Goal: Task Accomplishment & Management: Manage account settings

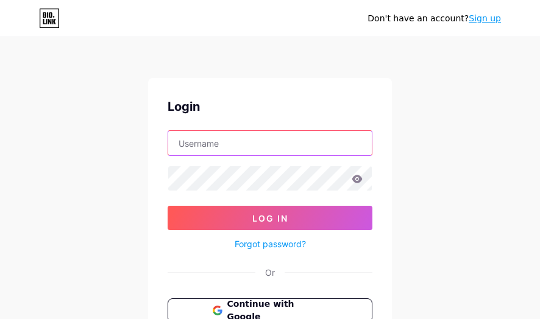
click at [255, 150] on input "text" at bounding box center [270, 143] width 204 height 24
paste input "[EMAIL_ADDRESS][DOMAIN_NAME]"
type input "[EMAIL_ADDRESS][DOMAIN_NAME]"
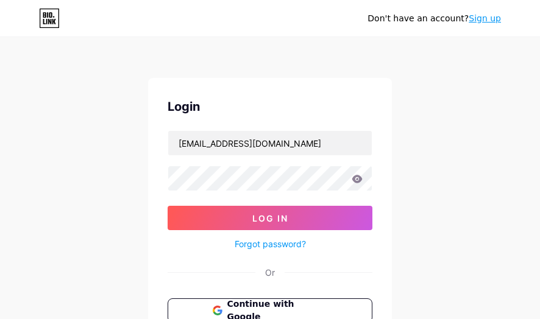
click at [279, 165] on form "[EMAIL_ADDRESS][DOMAIN_NAME] Log In Forgot password?" at bounding box center [270, 190] width 205 height 121
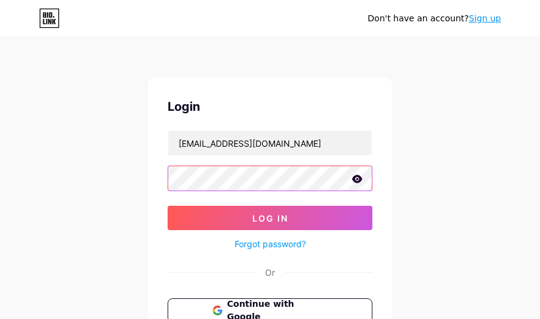
click at [168, 206] on button "Log In" at bounding box center [270, 218] width 205 height 24
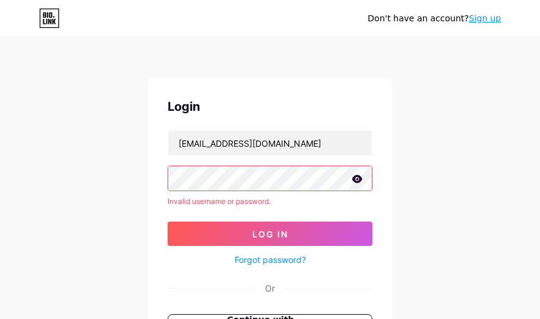
click at [0, 178] on html "Don't have an account? Sign up Login [EMAIL_ADDRESS][DOMAIN_NAME] Invalid usern…" at bounding box center [270, 233] width 540 height 466
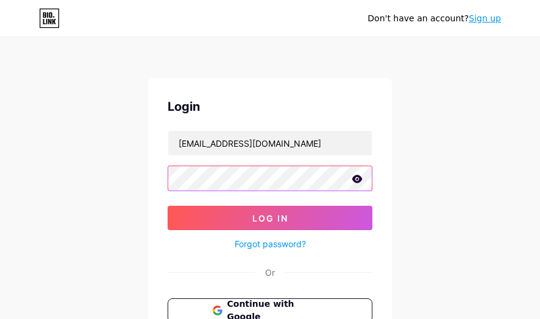
click at [168, 206] on button "Log In" at bounding box center [270, 218] width 205 height 24
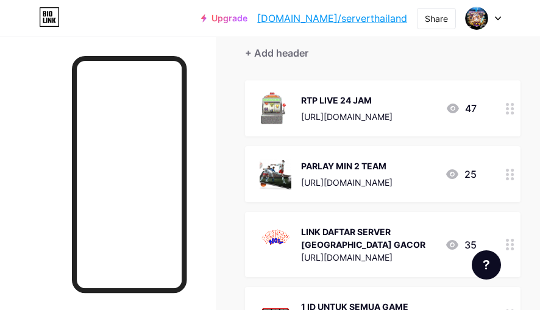
scroll to position [122, 0]
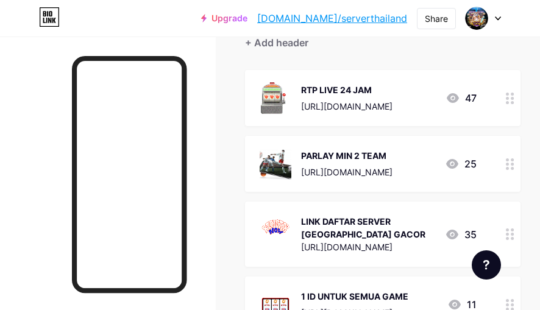
click at [352, 22] on link "[DOMAIN_NAME]/serverthailand" at bounding box center [332, 18] width 150 height 15
click at [497, 20] on icon at bounding box center [498, 18] width 6 height 4
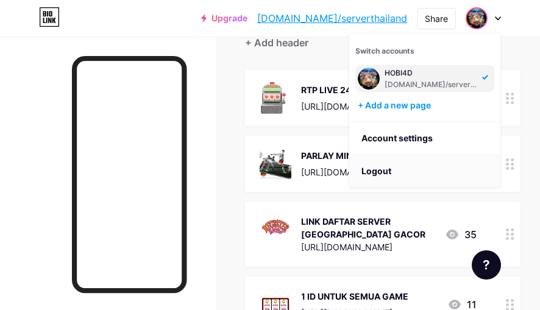
click at [397, 174] on li "Logout" at bounding box center [424, 171] width 151 height 33
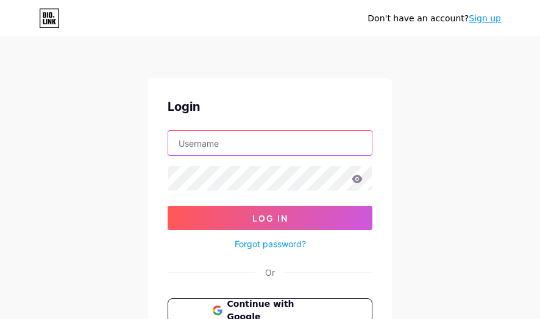
click at [174, 138] on input "text" at bounding box center [270, 143] width 204 height 24
paste input "[EMAIL_ADDRESS][DOMAIN_NAME]"
type input "[EMAIL_ADDRESS][DOMAIN_NAME]"
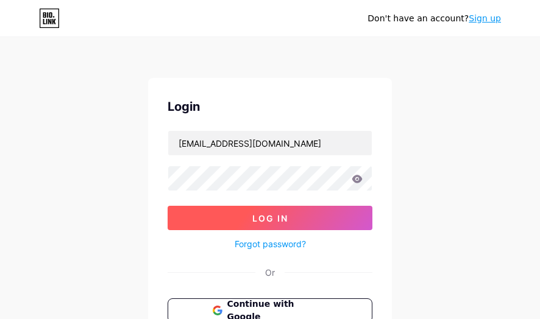
click at [249, 222] on button "Log In" at bounding box center [270, 218] width 205 height 24
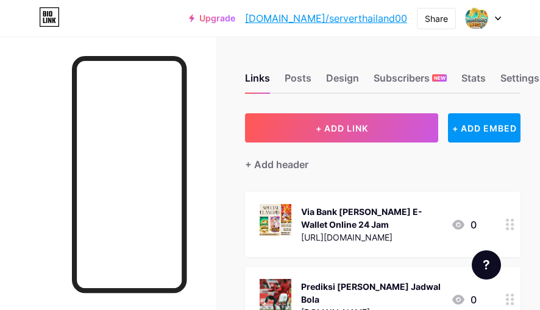
click at [364, 21] on link "[DOMAIN_NAME]/serverthailand00" at bounding box center [326, 18] width 162 height 15
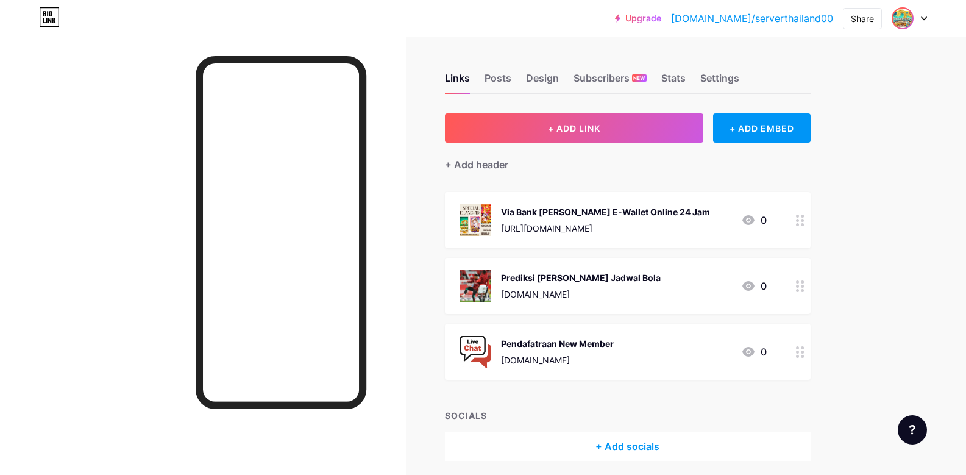
click at [539, 18] on img at bounding box center [903, 19] width 20 height 20
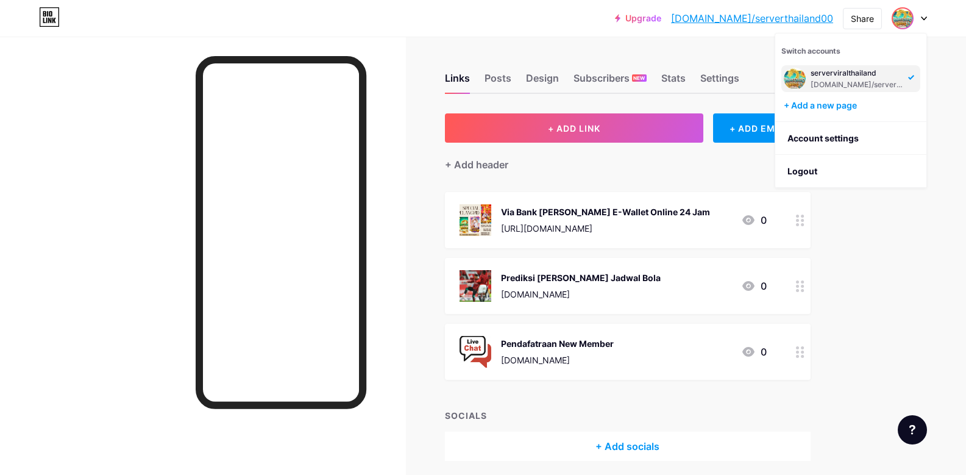
click at [539, 76] on div "serverviralthailand" at bounding box center [858, 73] width 94 height 10
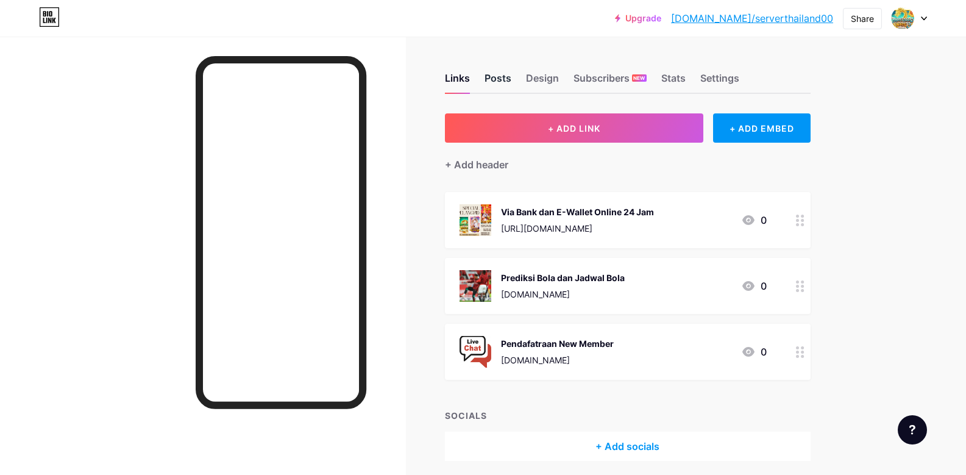
click at [508, 79] on div "Posts" at bounding box center [497, 82] width 27 height 22
click at [555, 79] on div "Design" at bounding box center [542, 82] width 33 height 22
click at [490, 173] on div "+ ADD LINK + ADD EMBED + Add header Via Bank dan E-Wallet Online 24 Jam https:/…" at bounding box center [628, 286] width 366 height 347
click at [495, 163] on div "+ Add header" at bounding box center [476, 164] width 63 height 15
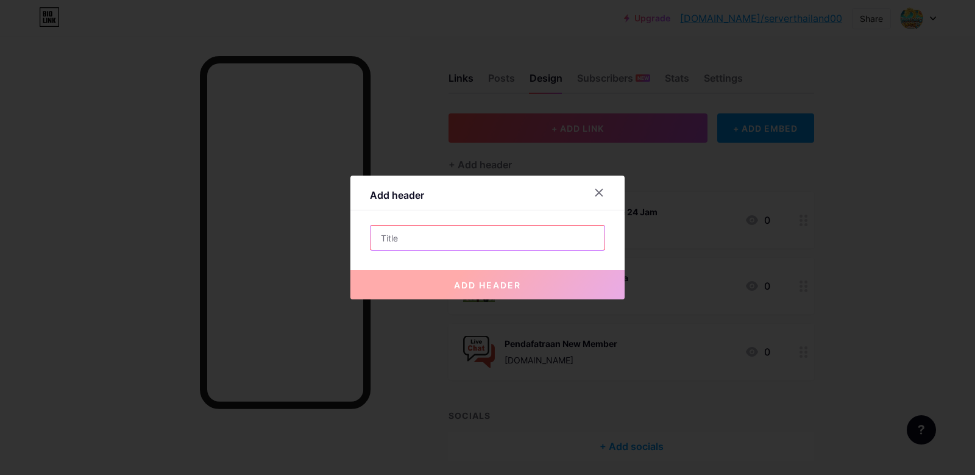
click at [428, 240] on input "text" at bounding box center [488, 237] width 234 height 24
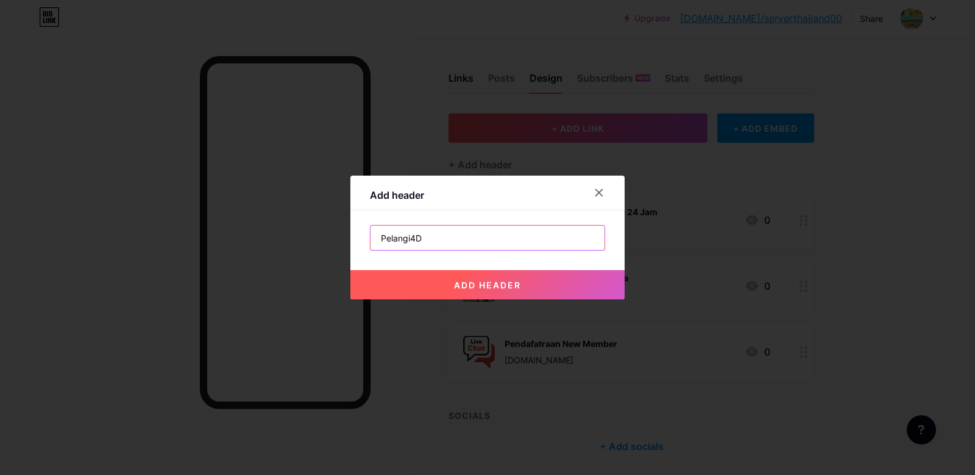
type input "Pelangi4D"
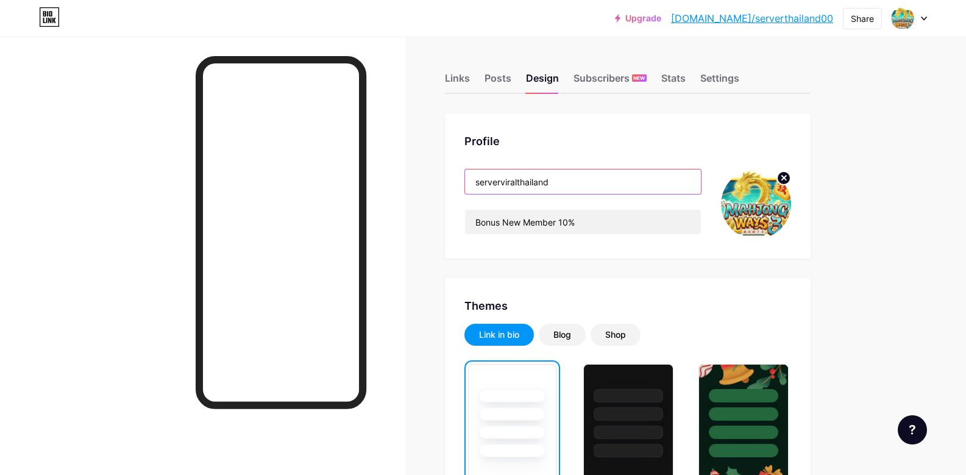
click at [575, 185] on input "serverviralthailand" at bounding box center [583, 181] width 236 height 24
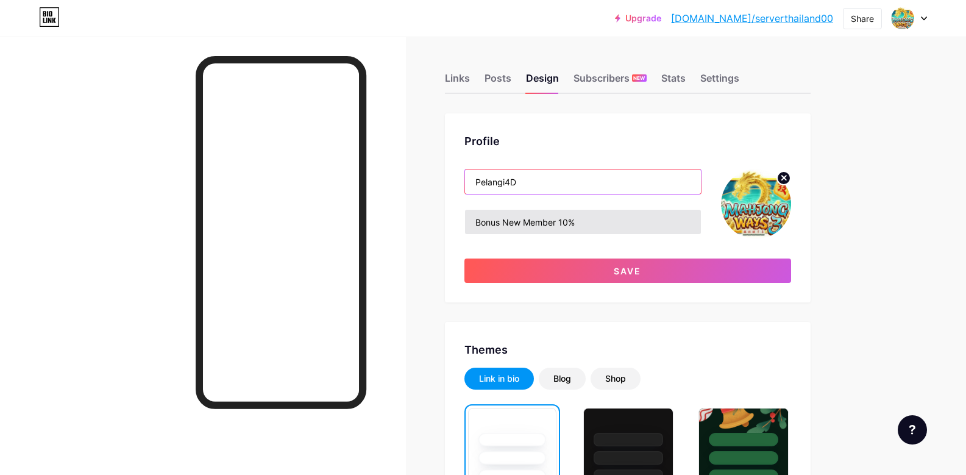
type input "Pelangi4D"
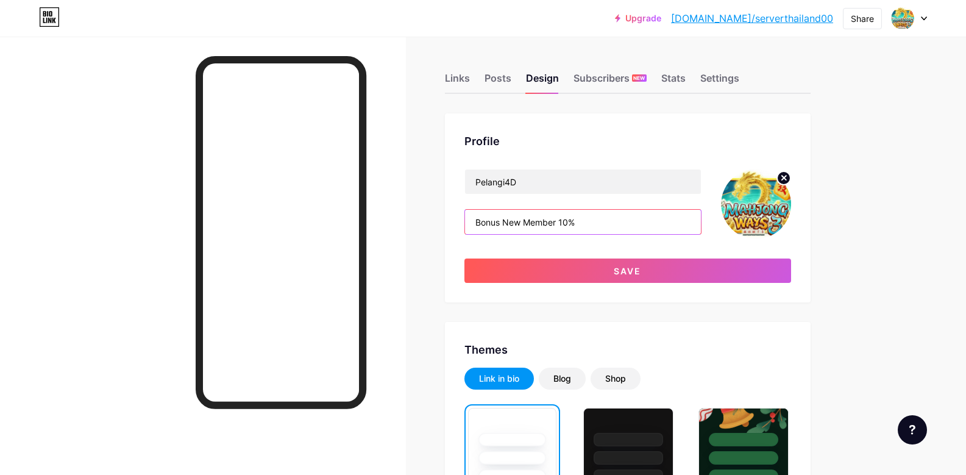
click at [581, 230] on input "Bonus New Member 10%" at bounding box center [583, 222] width 236 height 24
type input "#pelangi4d #linkpelangi4d #situspelangi4d #libkalternatifpelangi4d #livechatpel…"
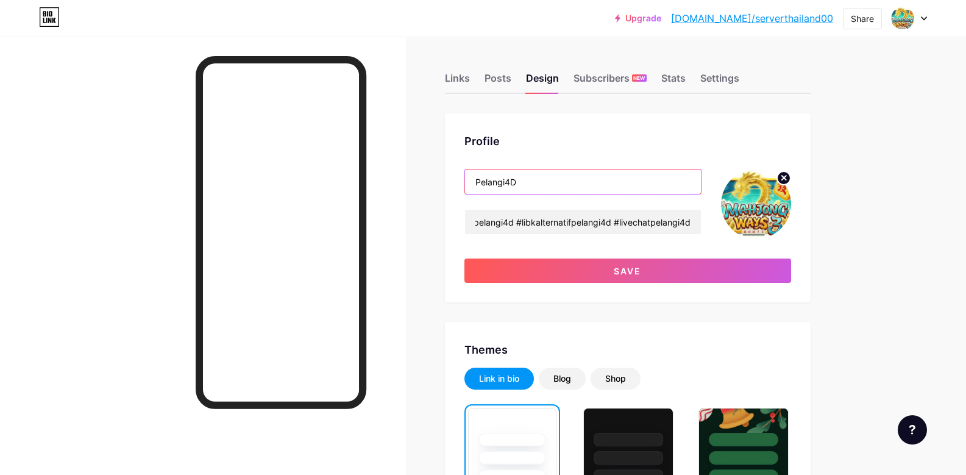
click at [570, 183] on input "Pelangi4D" at bounding box center [583, 181] width 236 height 24
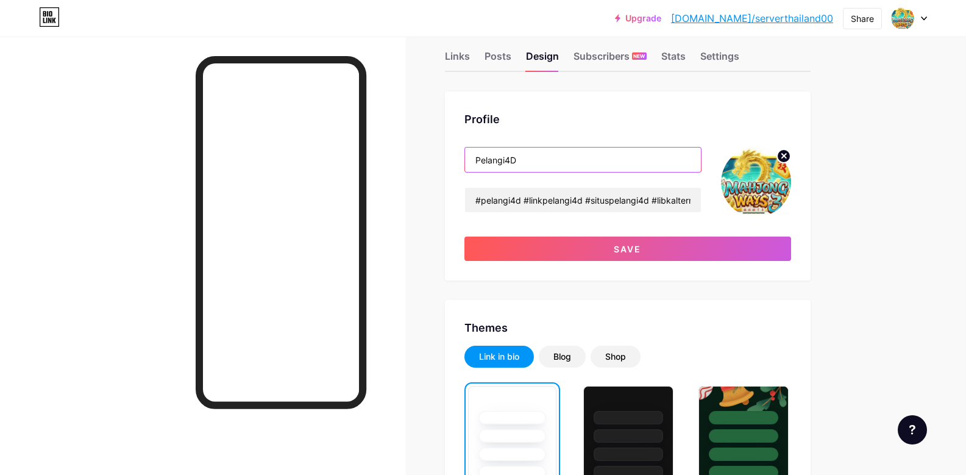
scroll to position [0, 0]
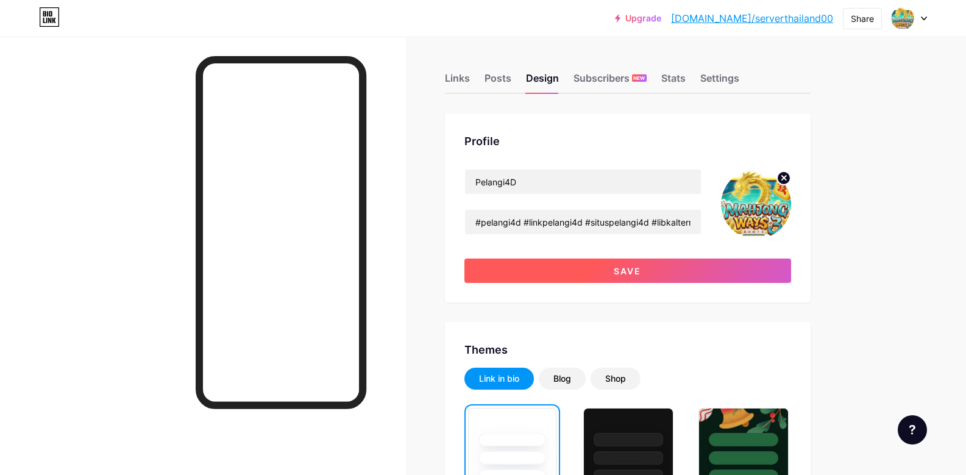
click at [560, 267] on button "Save" at bounding box center [627, 270] width 327 height 24
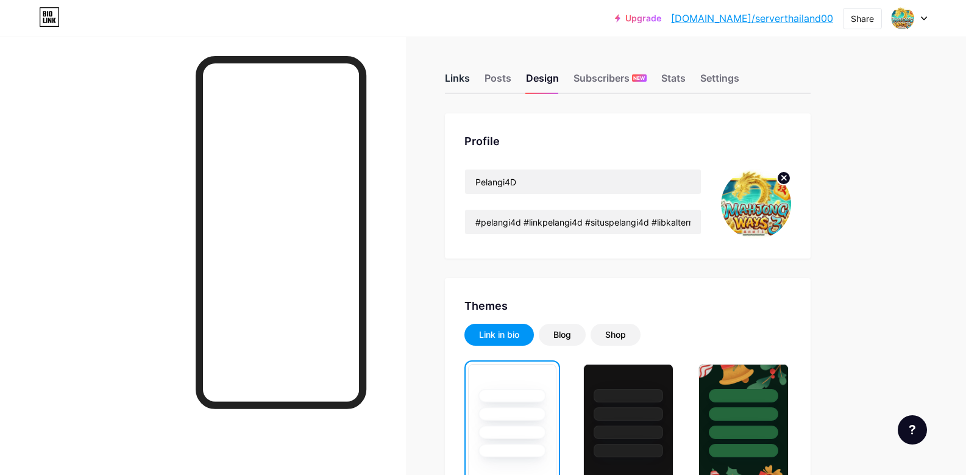
click at [449, 71] on div "Links" at bounding box center [457, 82] width 25 height 22
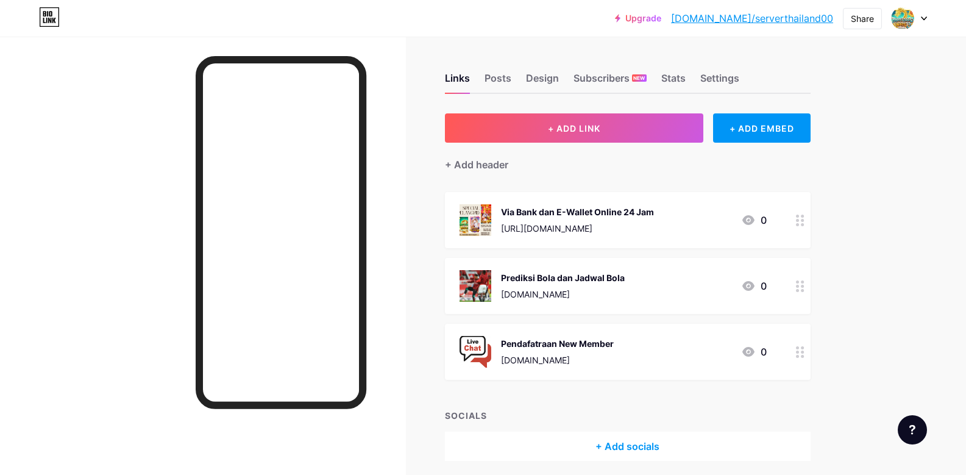
click at [803, 220] on icon at bounding box center [800, 221] width 9 height 12
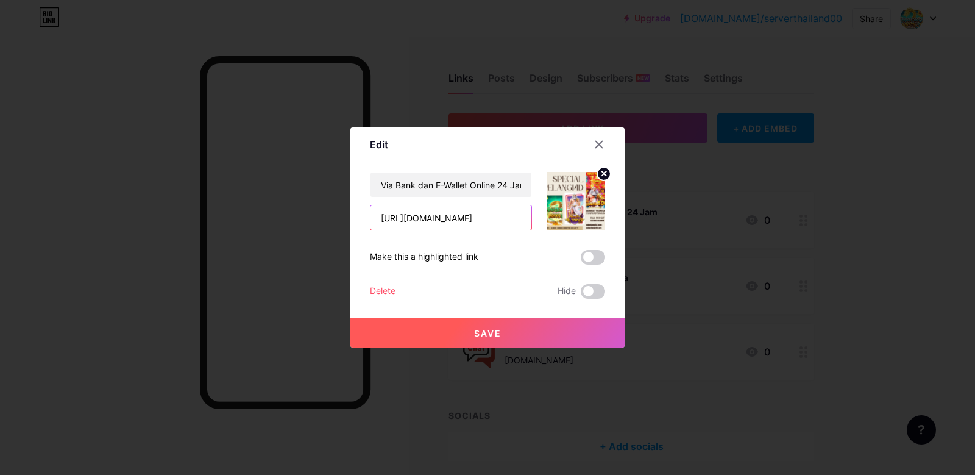
click at [449, 219] on input "[URL][DOMAIN_NAME]" at bounding box center [451, 217] width 161 height 24
type input "https://menujulink.com/pelangi4d"
click at [503, 336] on button "Save" at bounding box center [487, 332] width 274 height 29
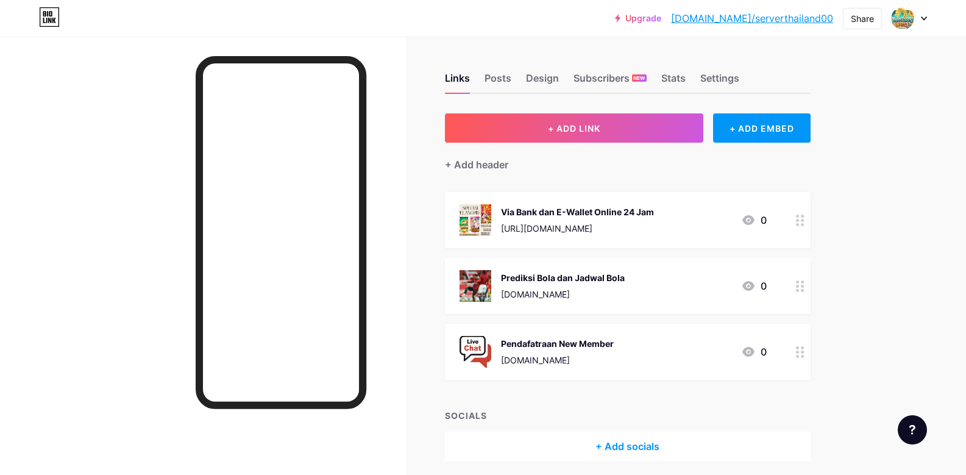
click at [643, 217] on div "Via Bank [PERSON_NAME] E-Wallet Online 24 Jam" at bounding box center [577, 211] width 153 height 13
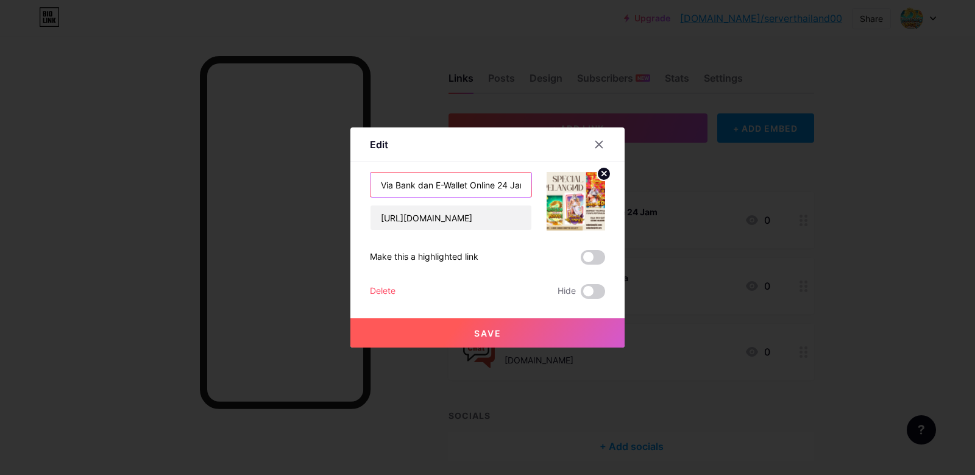
click at [457, 193] on input "Via Bank [PERSON_NAME] E-Wallet Online 24 Jam" at bounding box center [451, 184] width 161 height 24
type input "LOGIN & DAFTAR"
click at [455, 342] on button "Save" at bounding box center [487, 332] width 274 height 29
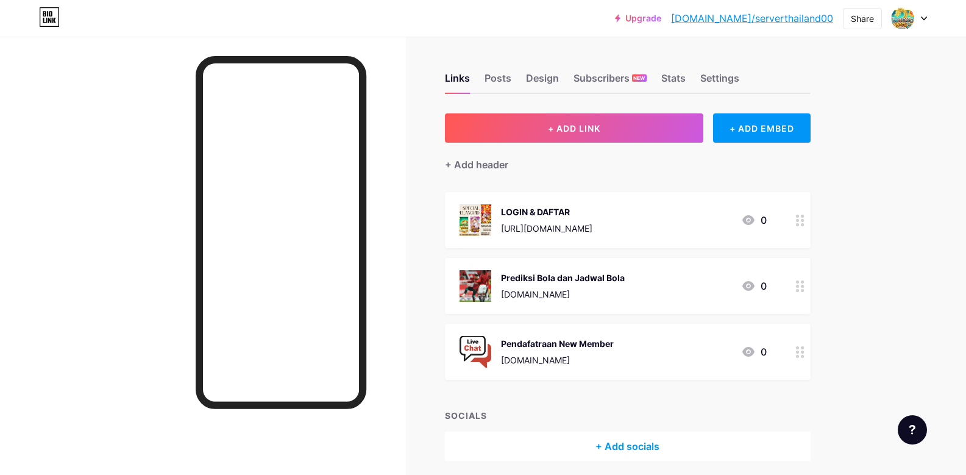
click at [618, 285] on div "Prediksi Bola dan Jadwal Bola wdpelangi4d.net" at bounding box center [563, 286] width 124 height 32
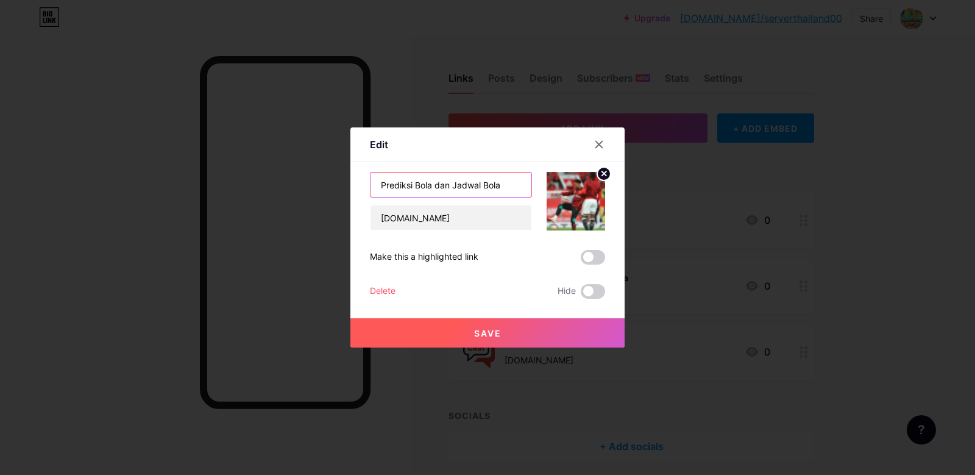
click at [487, 180] on input "Prediksi [PERSON_NAME] Jadwal Bola" at bounding box center [451, 184] width 161 height 24
type input "RTP GACOR PELANGI4D"
click at [437, 218] on input "[DOMAIN_NAME]" at bounding box center [451, 217] width 161 height 24
paste input "https://menujulink.com/pelangi4d"
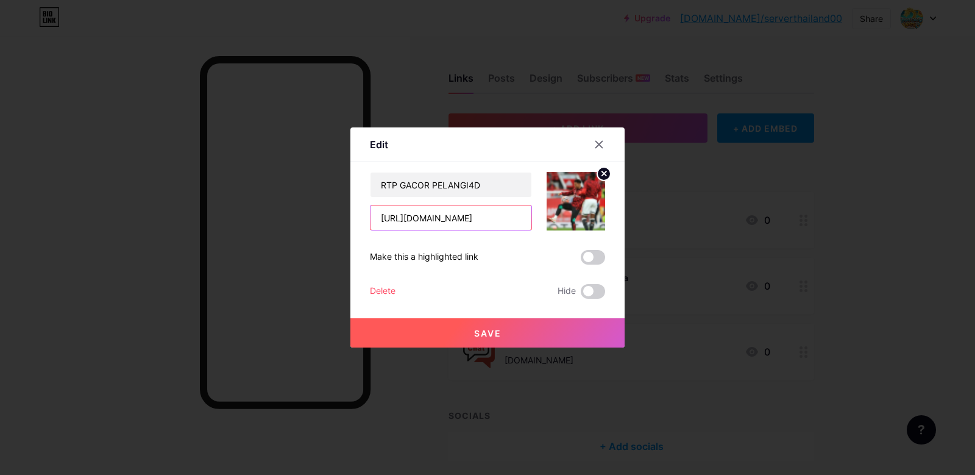
type input "https://menujulink.com/rtppelangi4d"
click at [602, 172] on icon at bounding box center [604, 173] width 4 height 4
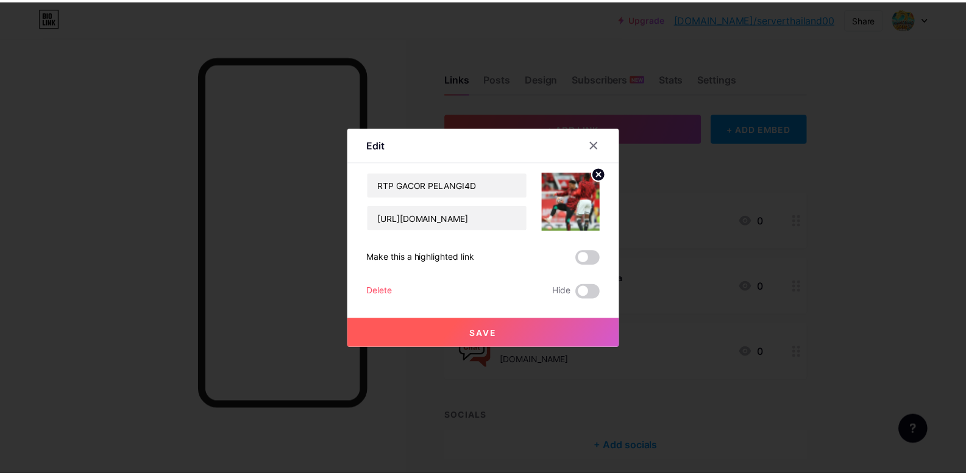
scroll to position [0, 0]
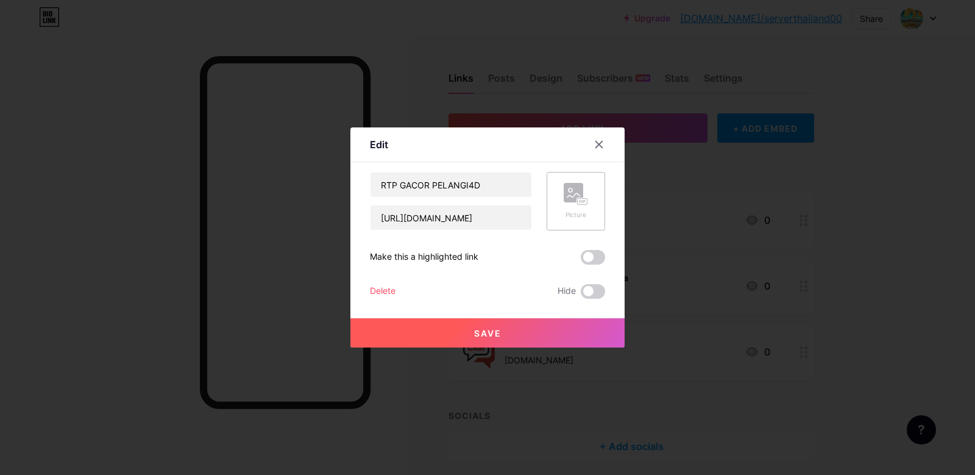
click at [579, 201] on icon at bounding box center [580, 201] width 3 height 3
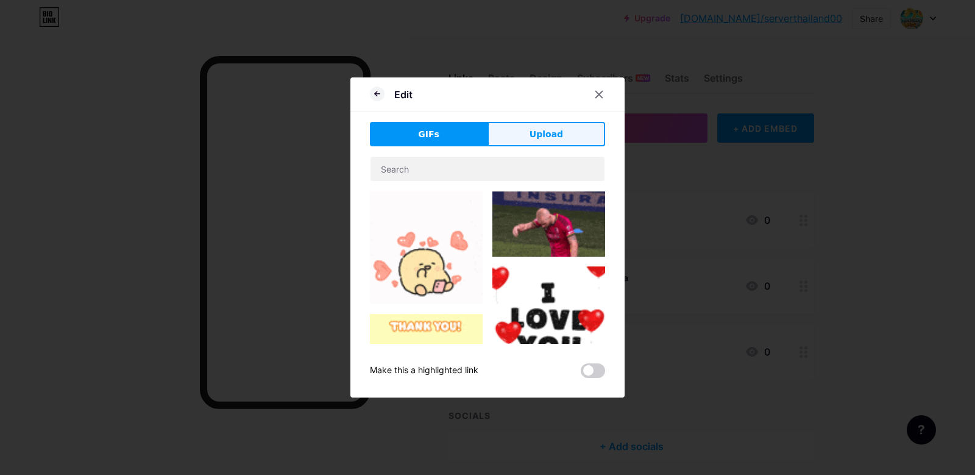
click at [547, 129] on span "Upload" at bounding box center [547, 134] width 34 height 13
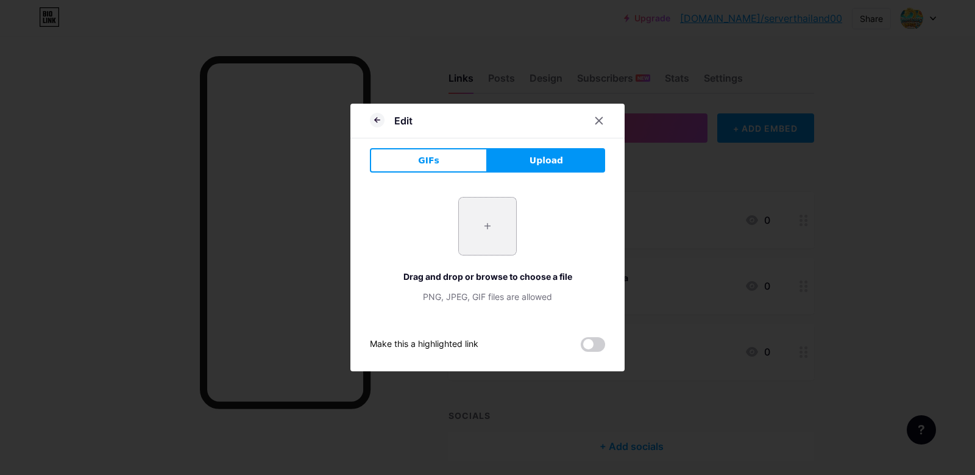
click at [481, 225] on input "file" at bounding box center [487, 225] width 57 height 57
type input "C:\fakepath\SLOT 04P405023fb6b0712dcb11e1a-Recovered-Recovered-Recovered-Recove…"
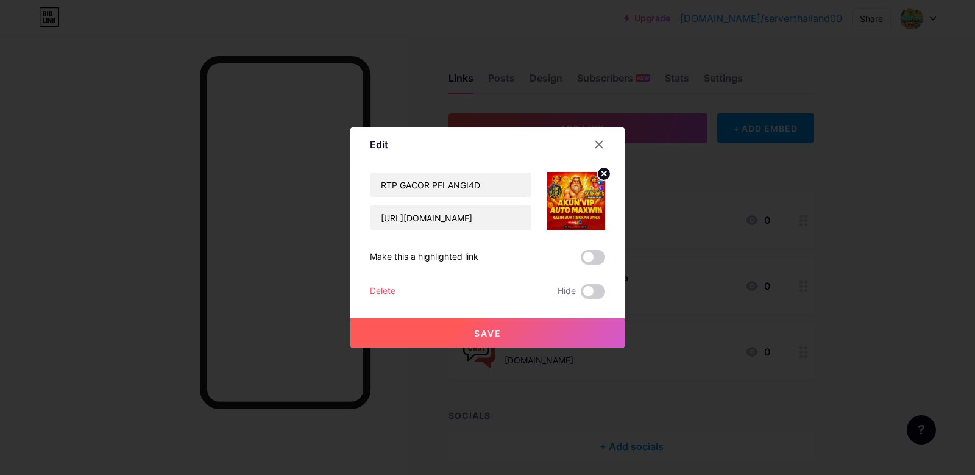
click at [516, 330] on button "Save" at bounding box center [487, 332] width 274 height 29
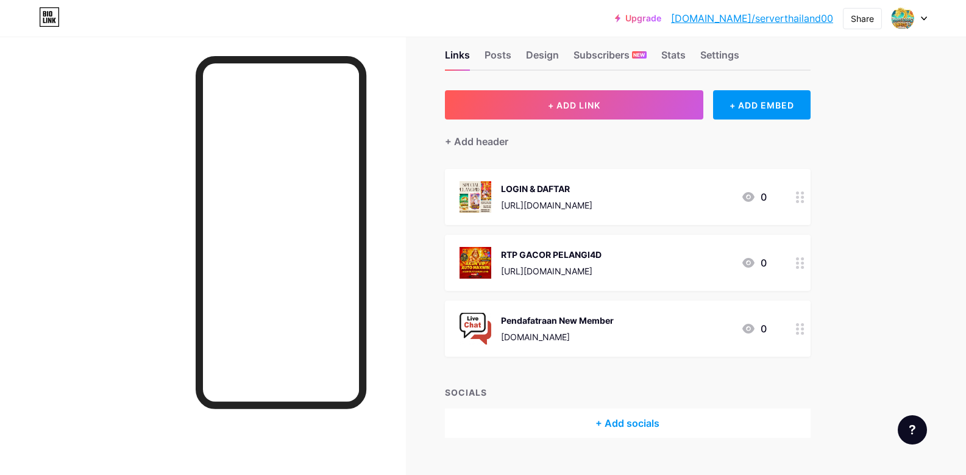
scroll to position [46, 0]
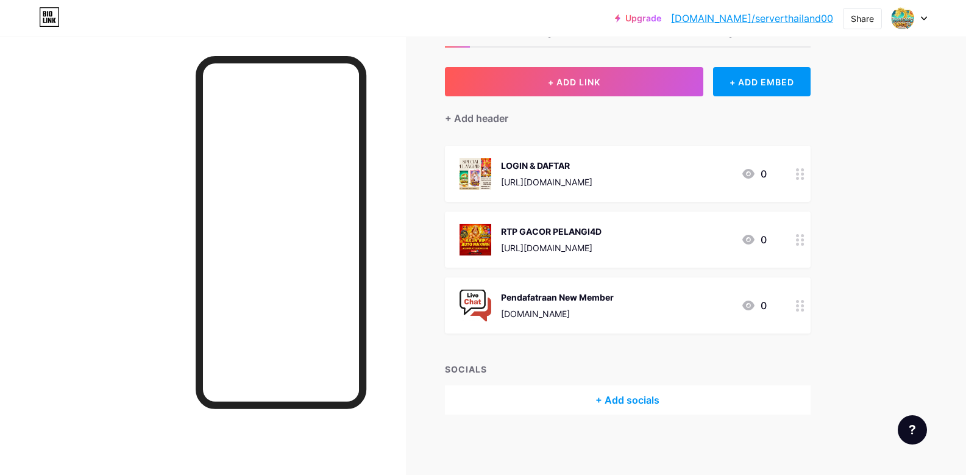
click at [611, 297] on div "Pendafatraan New Member" at bounding box center [557, 297] width 113 height 13
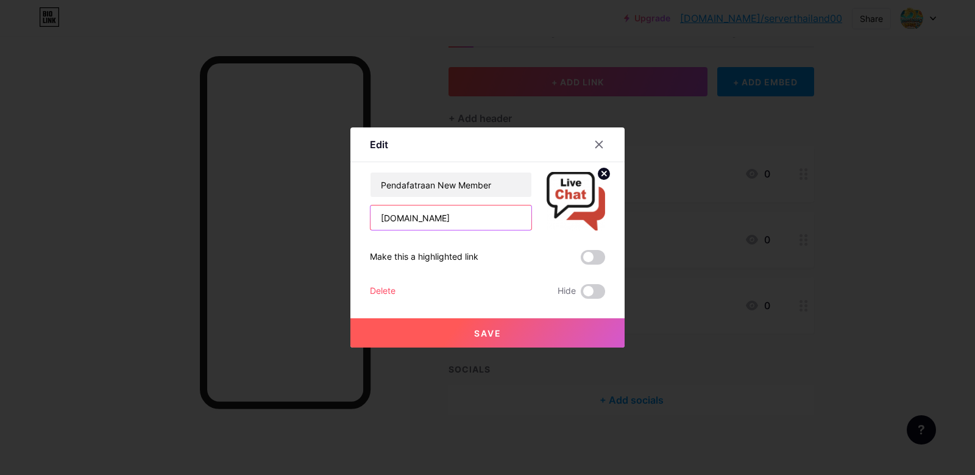
click at [458, 216] on input "[DOMAIN_NAME]" at bounding box center [451, 217] width 161 height 24
paste input "https://menujulink.com/pelangi4d"
click at [473, 221] on input "https://menujulink.com/pelangi4d" at bounding box center [451, 217] width 161 height 24
type input "https://menujulink.com/wapelangi4d"
click at [464, 179] on input "Pendafatraan New Member" at bounding box center [451, 184] width 161 height 24
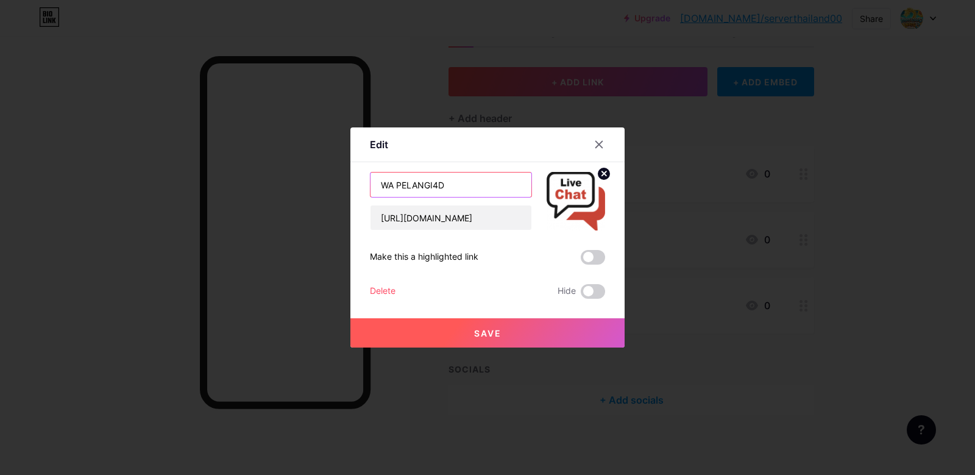
type input "WA PELANGI4D"
click at [435, 339] on button "Save" at bounding box center [487, 332] width 274 height 29
click at [856, 139] on div at bounding box center [487, 237] width 975 height 475
